Goal: Check status: Check status

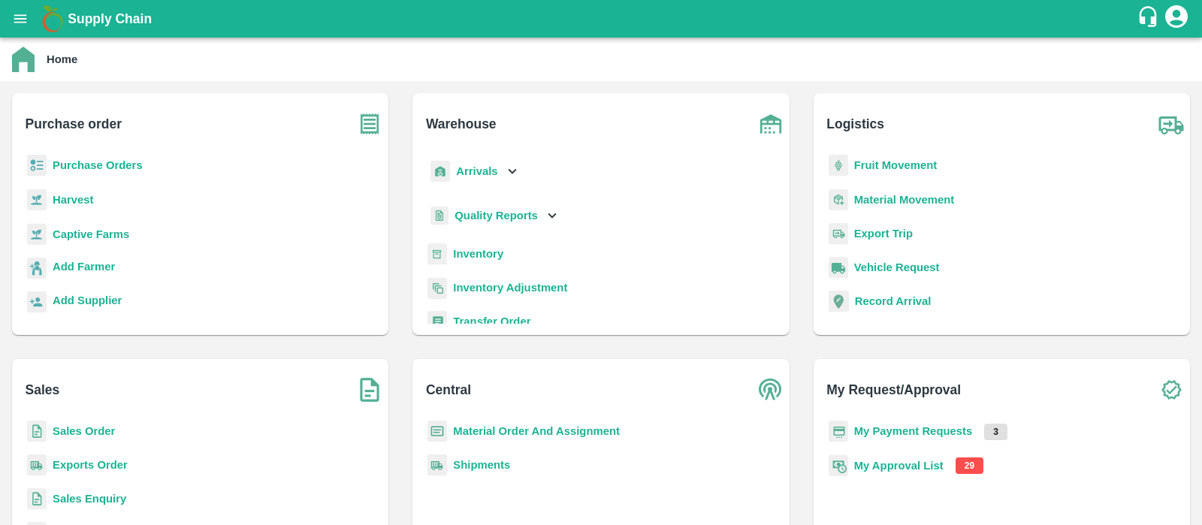
click at [857, 461] on b "My Approval List" at bounding box center [898, 466] width 89 height 12
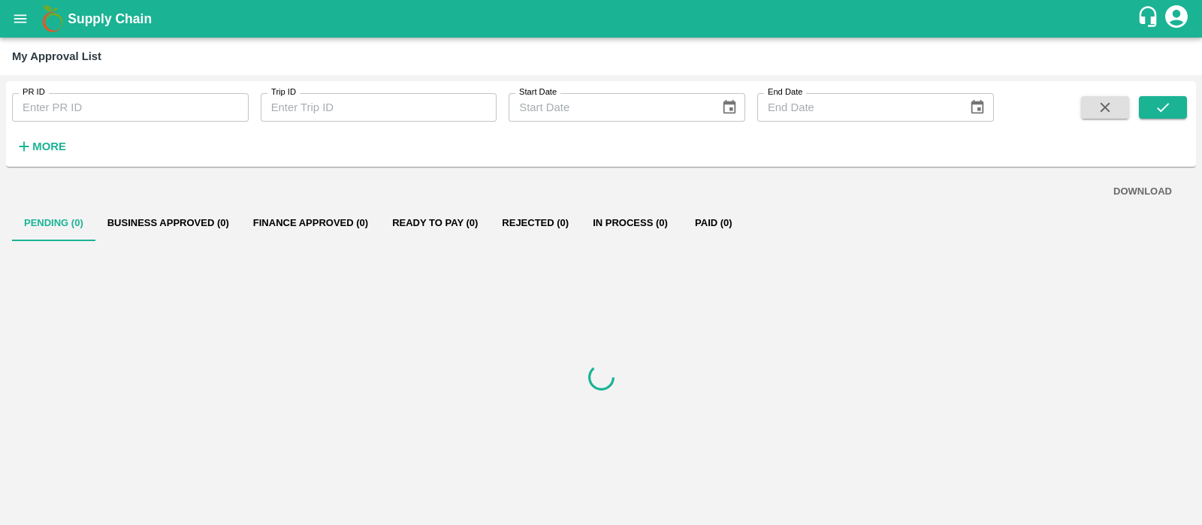
click at [38, 141] on strong "More" at bounding box center [49, 147] width 34 height 12
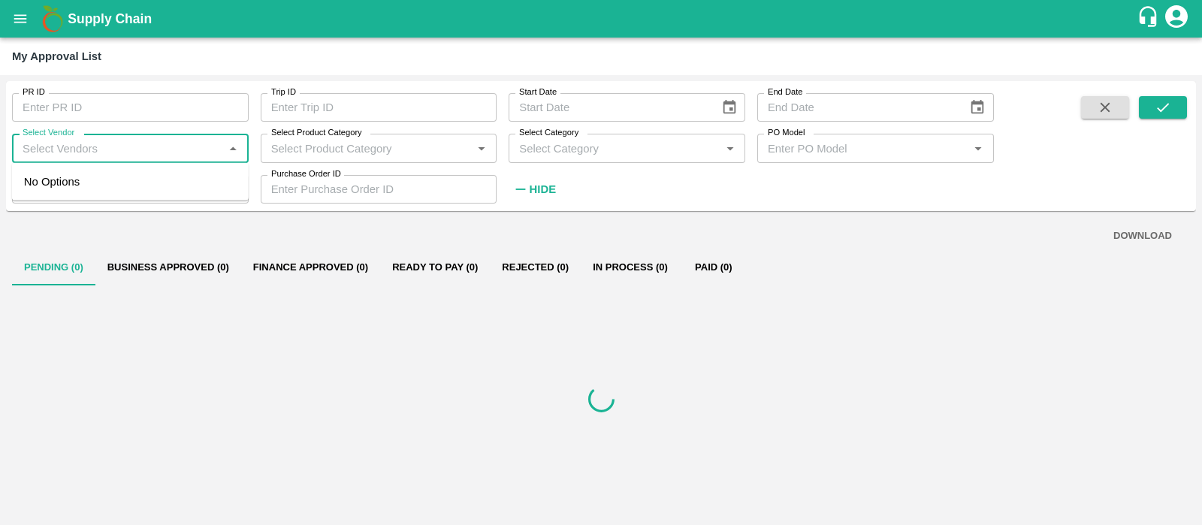
click at [68, 144] on input "Select Vendor" at bounding box center [118, 148] width 203 height 20
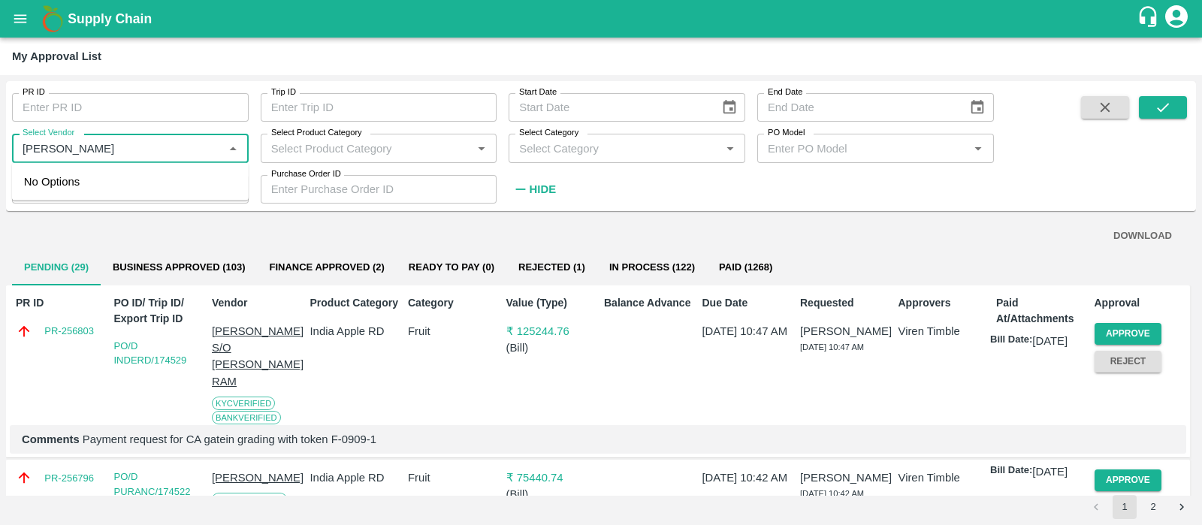
type input "[PERSON_NAME]"
click at [693, 272] on button "In Process (122)" at bounding box center [652, 267] width 110 height 36
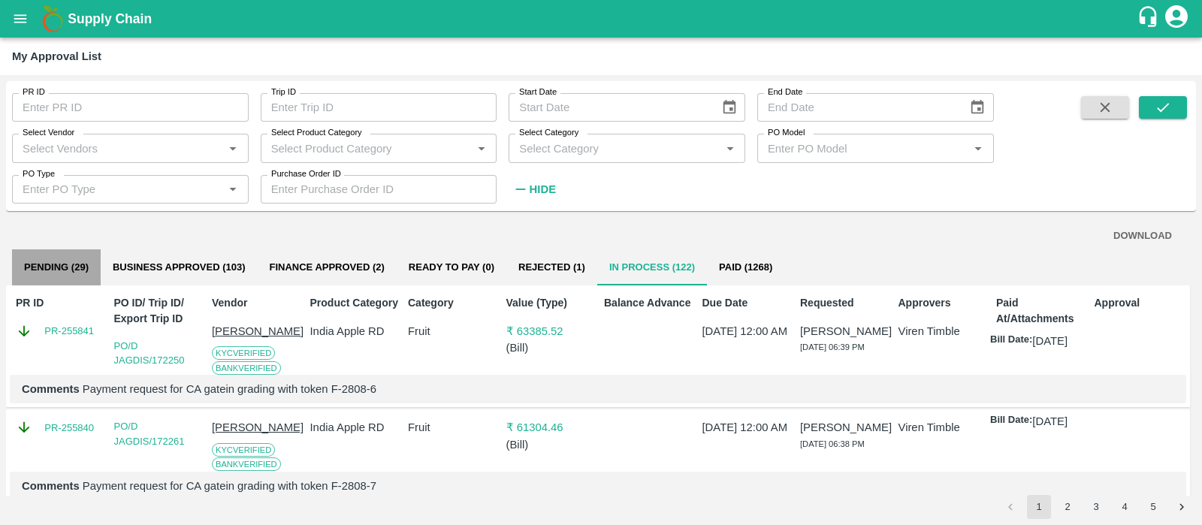
click at [86, 264] on button "Pending (29)" at bounding box center [56, 267] width 89 height 36
